Goal: Task Accomplishment & Management: Use online tool/utility

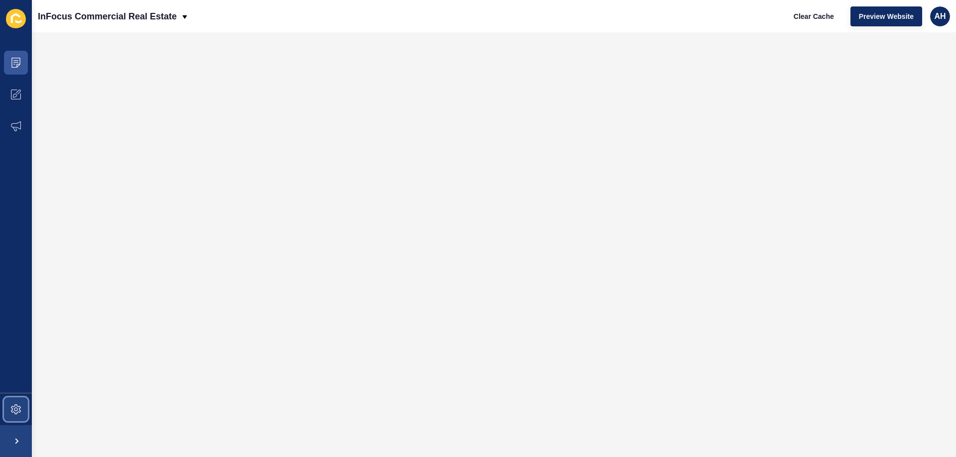
click at [13, 405] on icon at bounding box center [16, 410] width 10 height 10
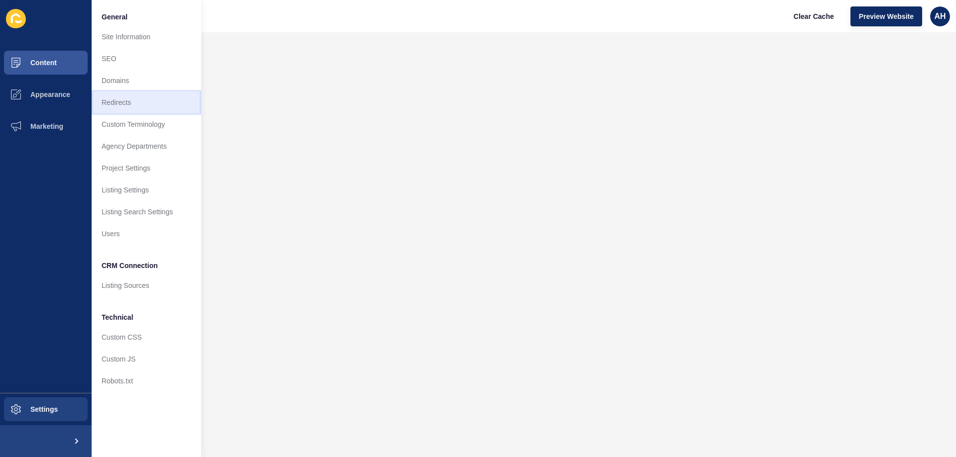
click at [147, 105] on link "Redirects" at bounding box center [146, 103] width 109 height 22
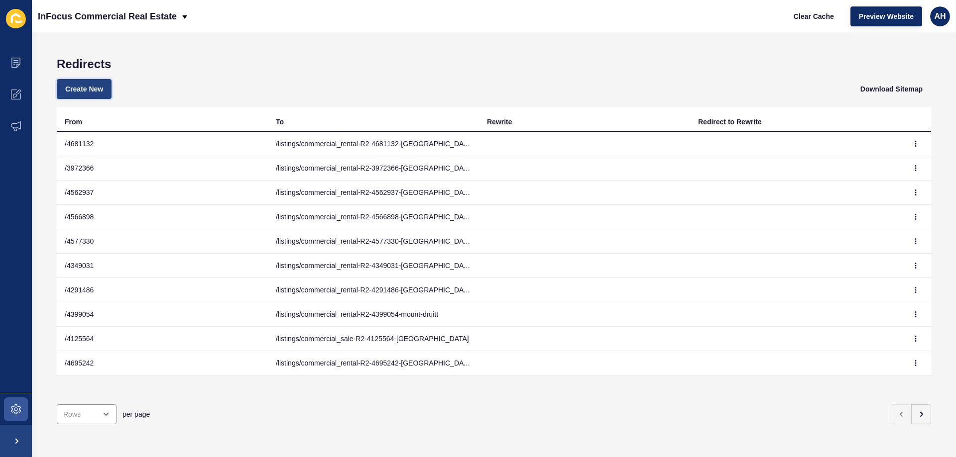
click at [81, 93] on span "Create New" at bounding box center [84, 89] width 38 height 10
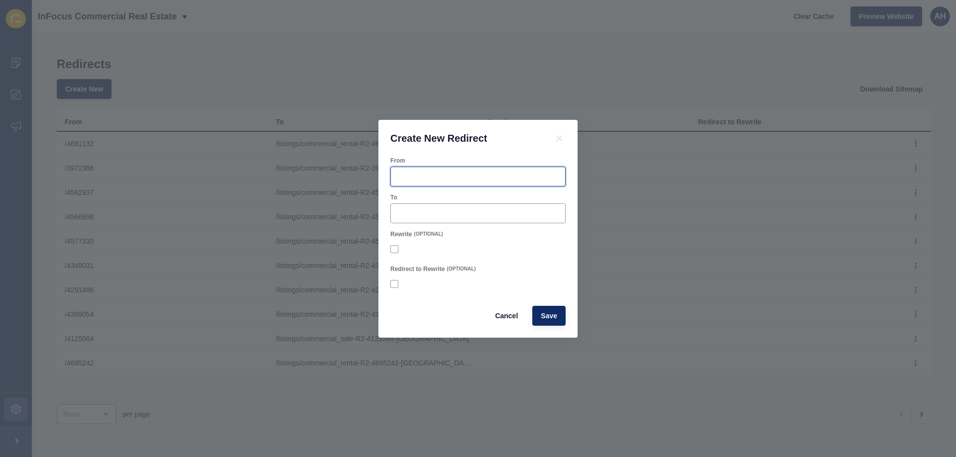
click at [413, 175] on input "From" at bounding box center [478, 177] width 162 height 10
type input "/"
click at [496, 175] on input "/" at bounding box center [478, 177] width 162 height 10
paste input "4738292"
type input "/4738292"
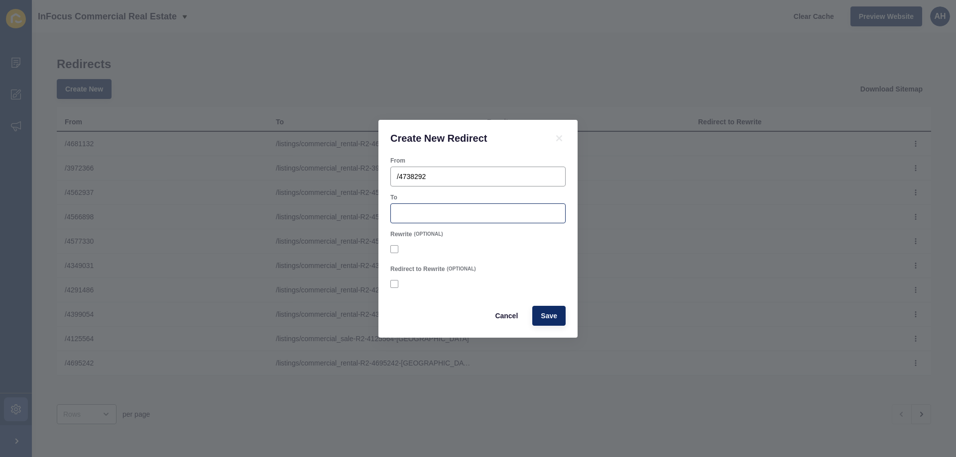
click at [427, 221] on div at bounding box center [477, 214] width 175 height 20
paste input "/listings/commercial_rental-R2-4738292-[GEOGRAPHIC_DATA]"
type input "/listings/commercial_rental-R2-4738292-[GEOGRAPHIC_DATA]"
click at [498, 241] on div at bounding box center [477, 249] width 175 height 18
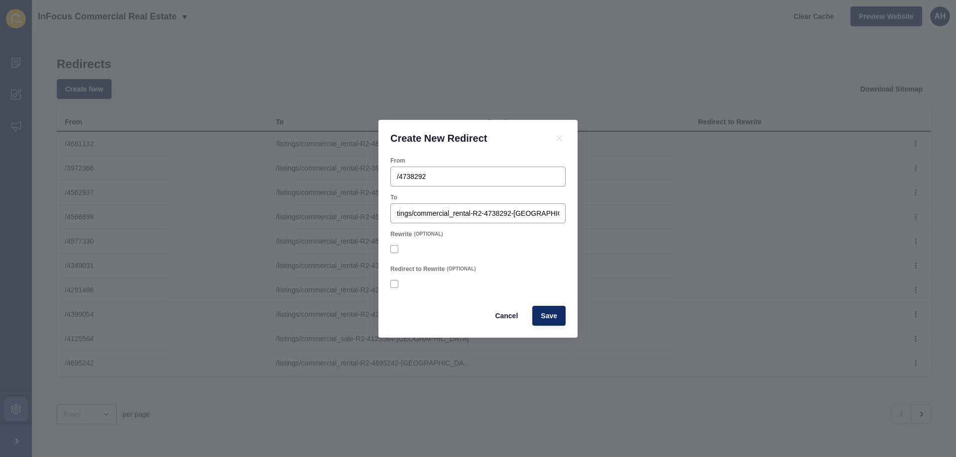
scroll to position [0, 0]
click at [561, 312] on button "Save" at bounding box center [548, 316] width 33 height 20
